Goal: Information Seeking & Learning: Learn about a topic

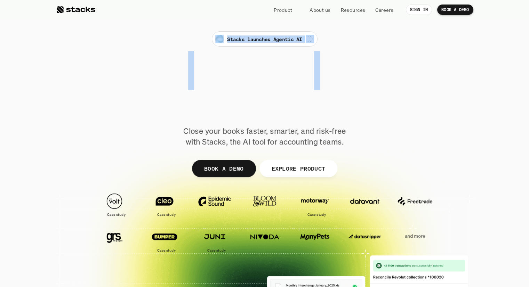
drag, startPoint x: 270, startPoint y: 145, endPoint x: 343, endPoint y: 150, distance: 73.6
click at [343, 150] on div "Stacks launches Agentic AI Stacks launches Agentic AI The financial close. Reim…" at bounding box center [265, 170] width 418 height 313
click at [347, 147] on p "Close your books faster, smarter, and risk-free with Stacks, the AI tool for ac…" at bounding box center [265, 137] width 174 height 22
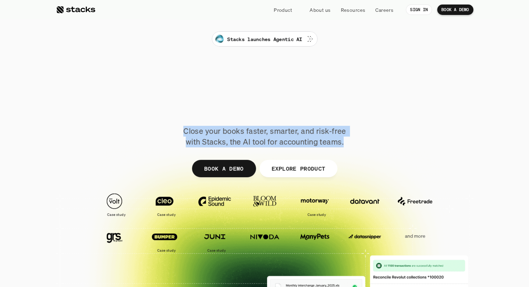
drag, startPoint x: 231, startPoint y: 137, endPoint x: 169, endPoint y: 127, distance: 62.4
click at [169, 127] on div "Stacks launches Agentic AI Stacks launches Agentic AI The financial close. Reim…" at bounding box center [265, 89] width 390 height 116
click at [169, 130] on div "Stacks launches Agentic AI Stacks launches Agentic AI The financial close. Reim…" at bounding box center [265, 89] width 390 height 116
drag, startPoint x: 175, startPoint y: 127, endPoint x: 348, endPoint y: 144, distance: 173.4
click at [348, 144] on div "Stacks launches Agentic AI Stacks launches Agentic AI The financial close. Reim…" at bounding box center [265, 89] width 390 height 116
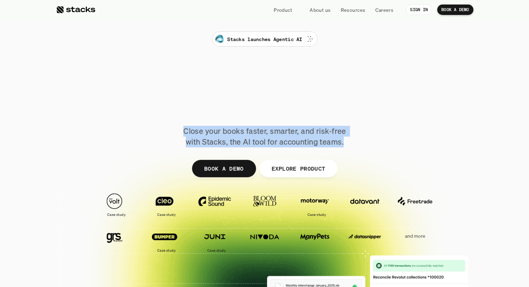
click at [348, 144] on p "Close your books faster, smarter, and risk-free with Stacks, the AI tool for ac…" at bounding box center [265, 137] width 174 height 22
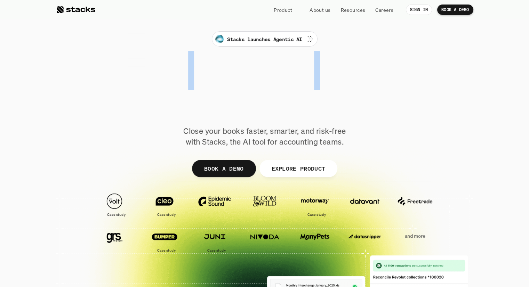
drag, startPoint x: 178, startPoint y: 36, endPoint x: 372, endPoint y: 42, distance: 194.0
click at [372, 42] on div "Stacks launches Agentic AI Stacks launches Agentic AI The financial close. Reim…" at bounding box center [265, 89] width 390 height 116
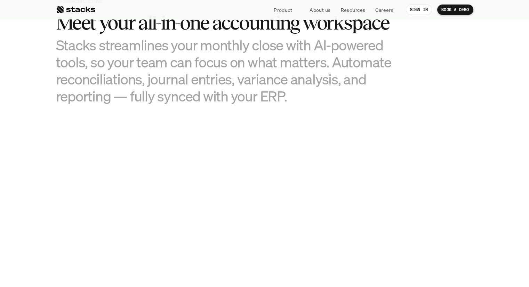
scroll to position [592, 0]
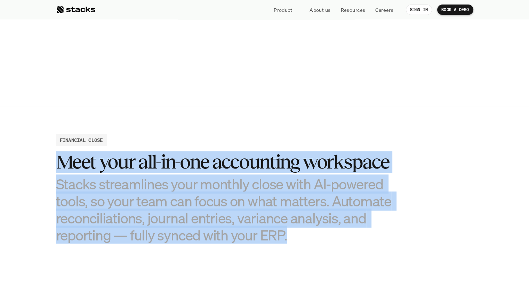
drag, startPoint x: 88, startPoint y: 171, endPoint x: 331, endPoint y: 235, distance: 251.8
click at [331, 235] on div "FINANCIAL CLOSE FINANCIAL CLOSE FINANCIAL CLOSE Meet your all-in-one accounting…" at bounding box center [265, 189] width 418 height 110
click at [331, 235] on h3 "Stacks streamlines your monthly close with AI-powered tools, so your team can f…" at bounding box center [230, 210] width 348 height 69
drag, startPoint x: 272, startPoint y: 235, endPoint x: 24, endPoint y: 168, distance: 257.1
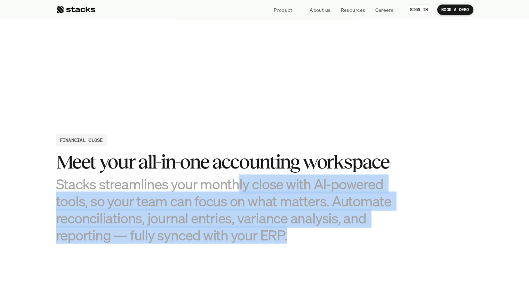
drag, startPoint x: 271, startPoint y: 212, endPoint x: 354, endPoint y: 252, distance: 91.7
